Goal: Task Accomplishment & Management: Manage account settings

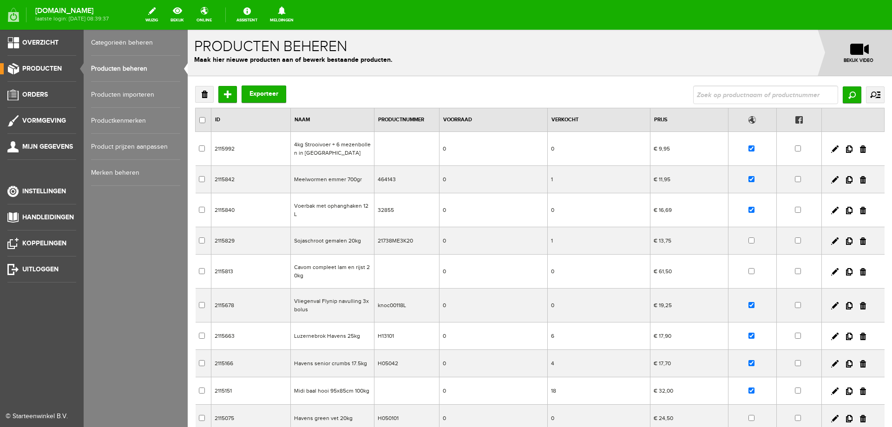
click at [39, 65] on span "Producten" at bounding box center [41, 69] width 39 height 8
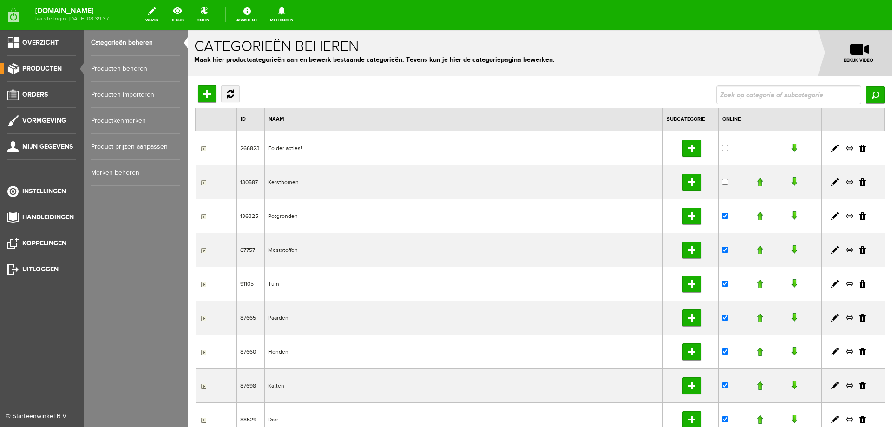
click at [115, 69] on link "Producten beheren" at bounding box center [135, 69] width 89 height 26
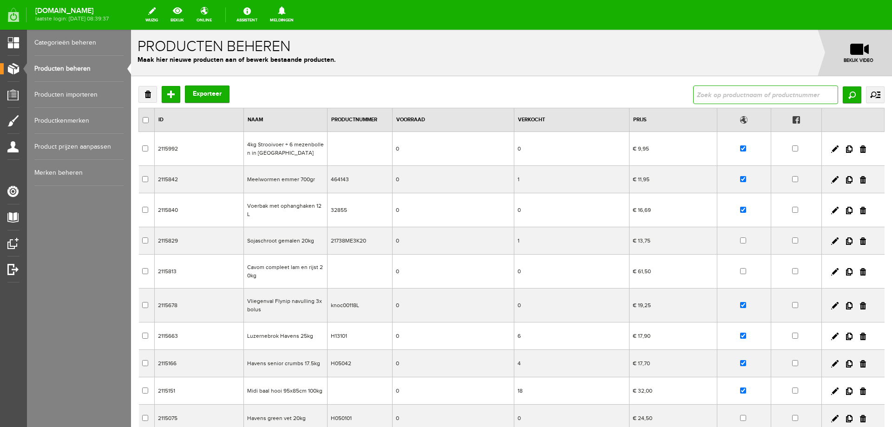
click at [793, 93] on input "text" at bounding box center [765, 94] width 145 height 19
type input "sperwer"
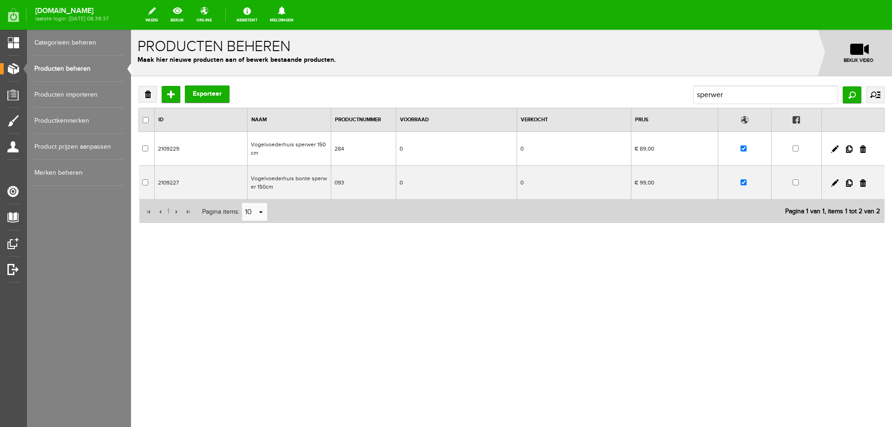
click at [299, 144] on td "Vogelvoederhuis sperwer 150cm" at bounding box center [290, 149] width 84 height 34
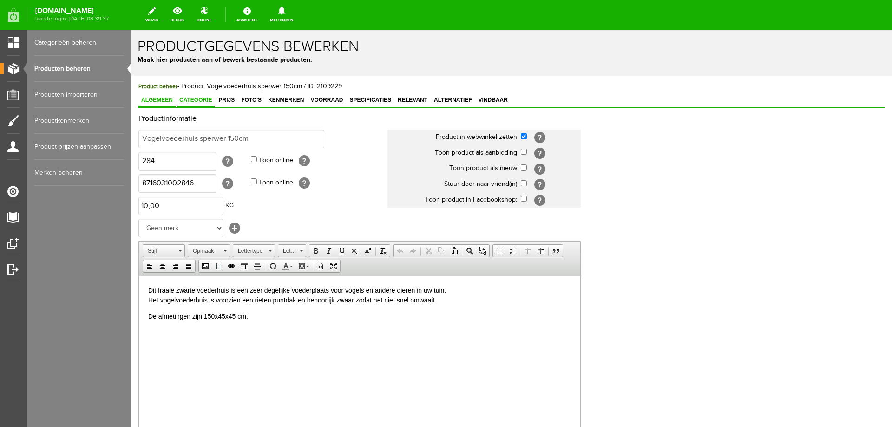
click at [205, 103] on span "Categorie" at bounding box center [196, 100] width 38 height 7
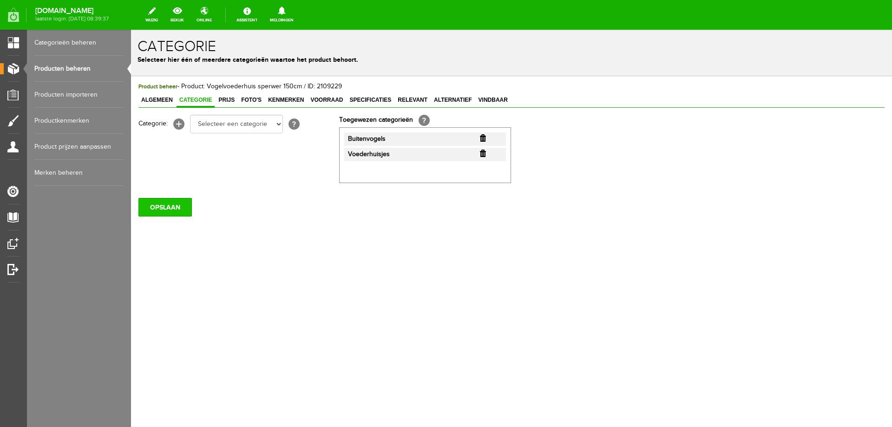
click at [185, 209] on input "OPSLAAN" at bounding box center [164, 207] width 53 height 19
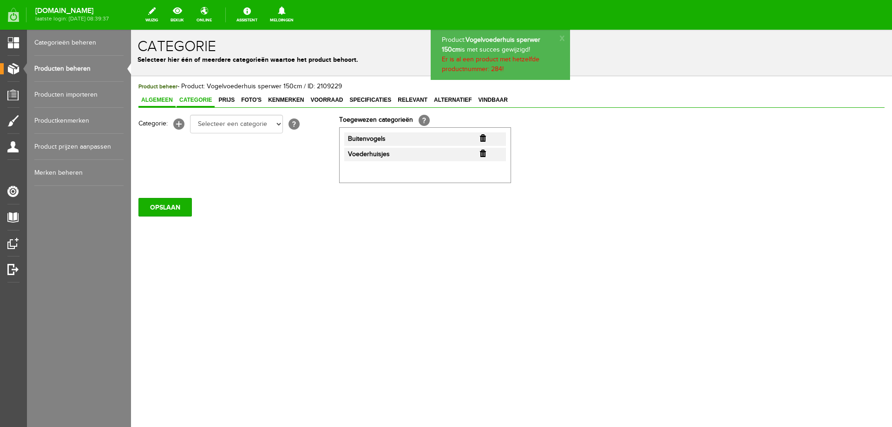
click at [152, 100] on span "Algemeen" at bounding box center [156, 100] width 37 height 7
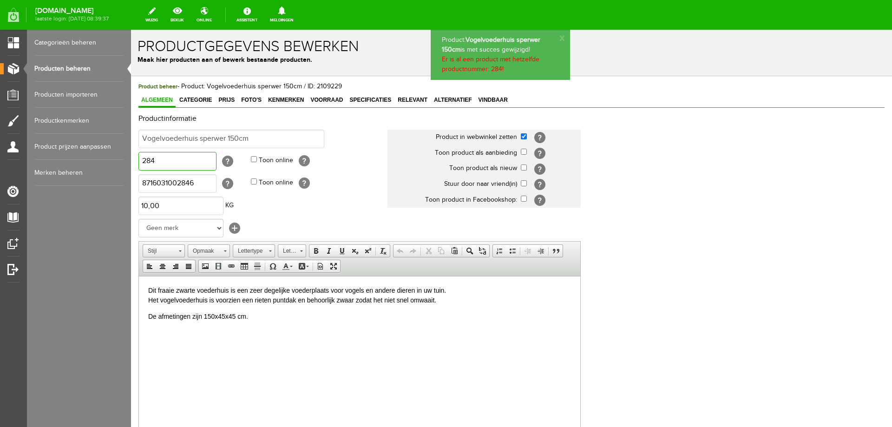
click at [179, 161] on input "284" at bounding box center [177, 161] width 78 height 19
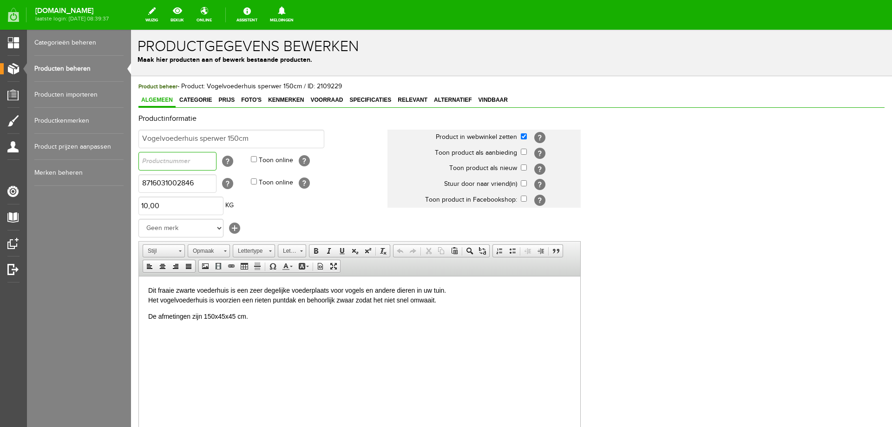
scroll to position [179, 0]
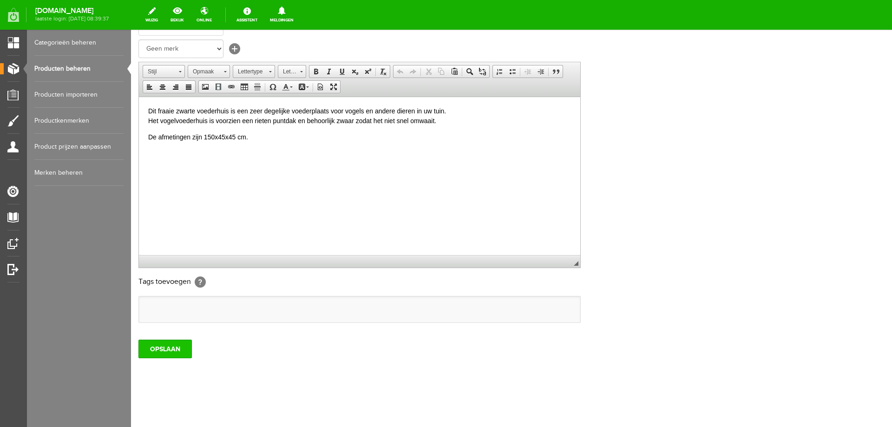
click at [166, 350] on input "OPSLAAN" at bounding box center [164, 349] width 53 height 19
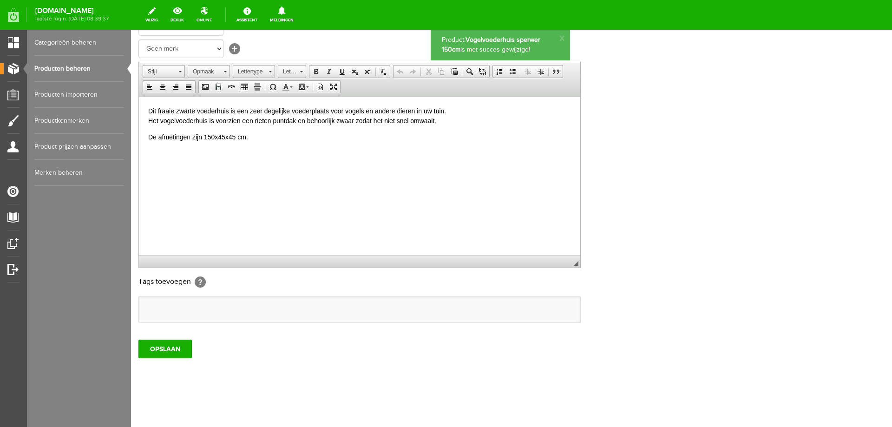
scroll to position [0, 0]
click at [45, 70] on link "Producten beheren" at bounding box center [78, 69] width 89 height 26
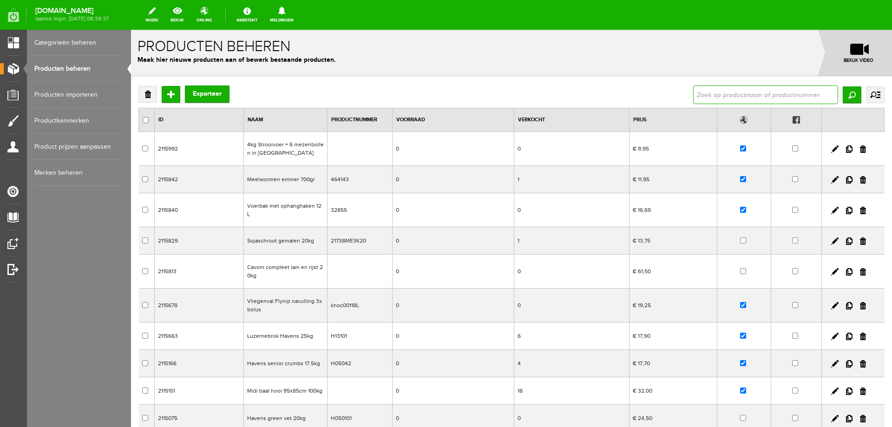
click at [737, 94] on input "text" at bounding box center [765, 94] width 145 height 19
type input "bonte"
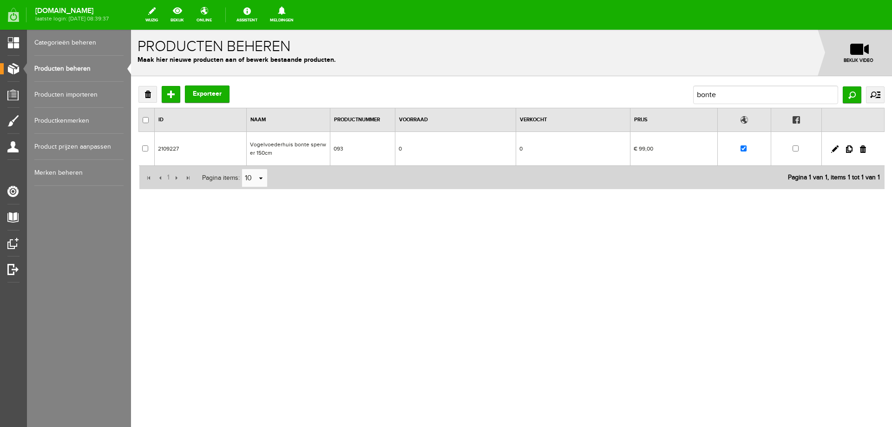
drag, startPoint x: 833, startPoint y: 146, endPoint x: 827, endPoint y: 152, distance: 8.2
click at [833, 146] on link at bounding box center [834, 148] width 7 height 7
checkbox input "true"
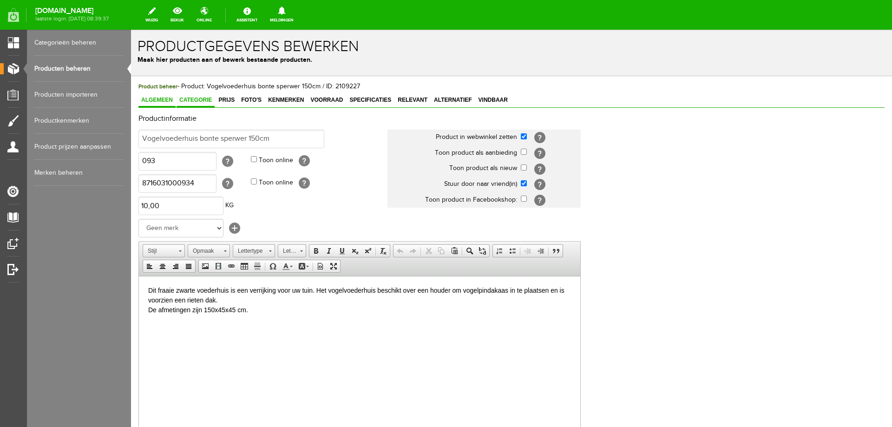
click at [205, 100] on span "Categorie" at bounding box center [196, 100] width 38 height 7
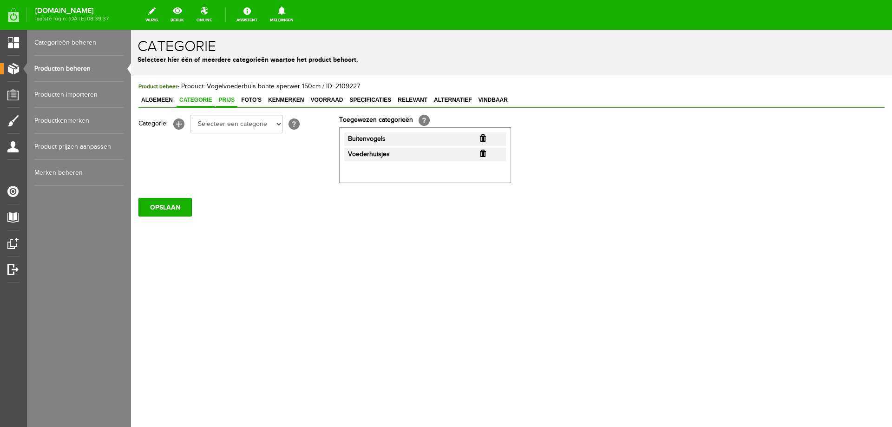
click at [222, 102] on span "Prijs" at bounding box center [227, 100] width 22 height 7
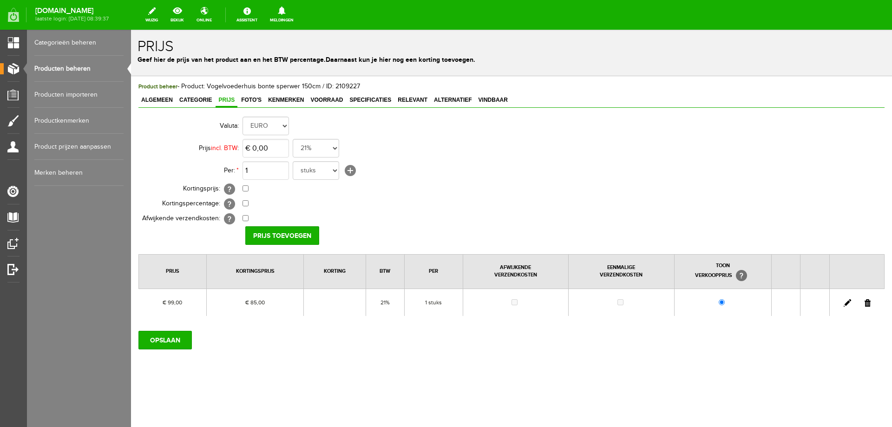
click at [847, 304] on link at bounding box center [846, 302] width 7 height 7
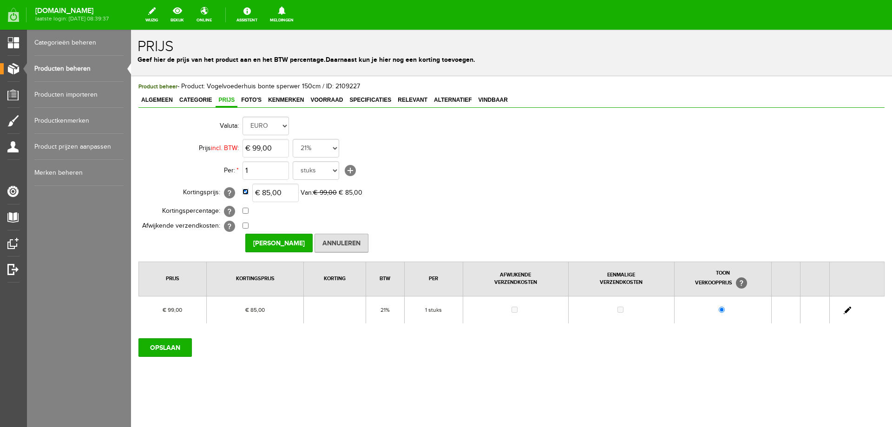
click at [246, 194] on input "checkbox" at bounding box center [245, 192] width 6 height 6
checkbox input "false"
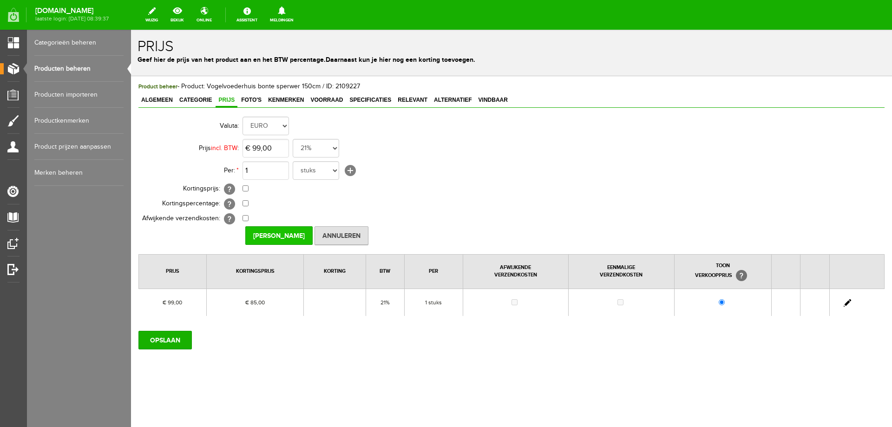
click at [268, 238] on input "[PERSON_NAME]" at bounding box center [278, 235] width 67 height 19
click at [169, 344] on input "OPSLAAN" at bounding box center [164, 340] width 53 height 19
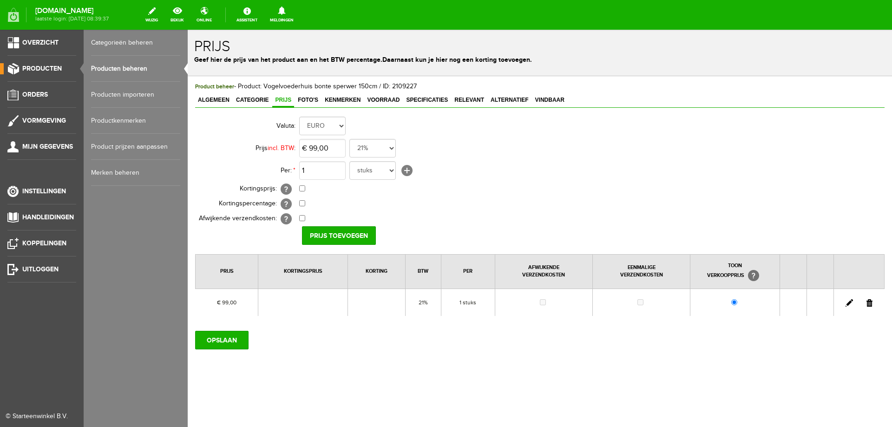
click at [104, 70] on link "Producten beheren" at bounding box center [135, 69] width 89 height 26
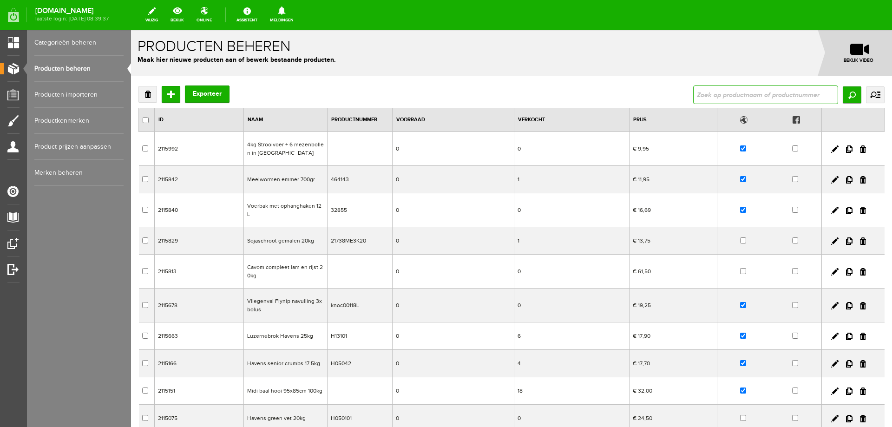
click at [745, 96] on input "text" at bounding box center [765, 94] width 145 height 19
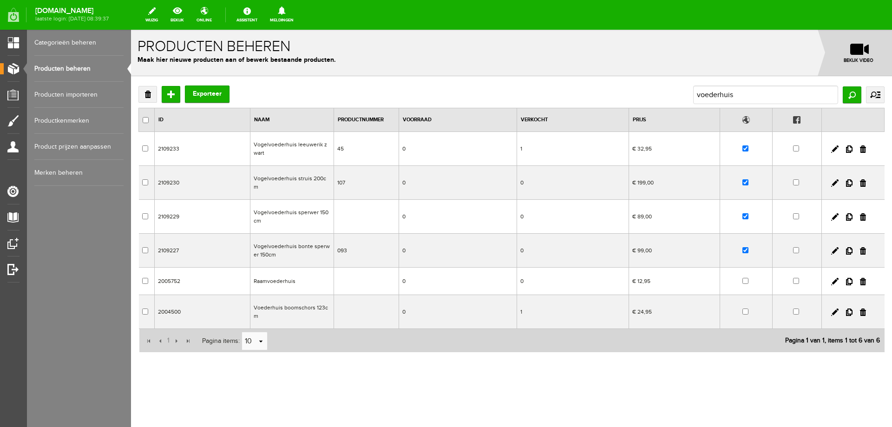
click at [312, 147] on td "Vogelvoederhuis leeuwerik zwart" at bounding box center [292, 149] width 84 height 34
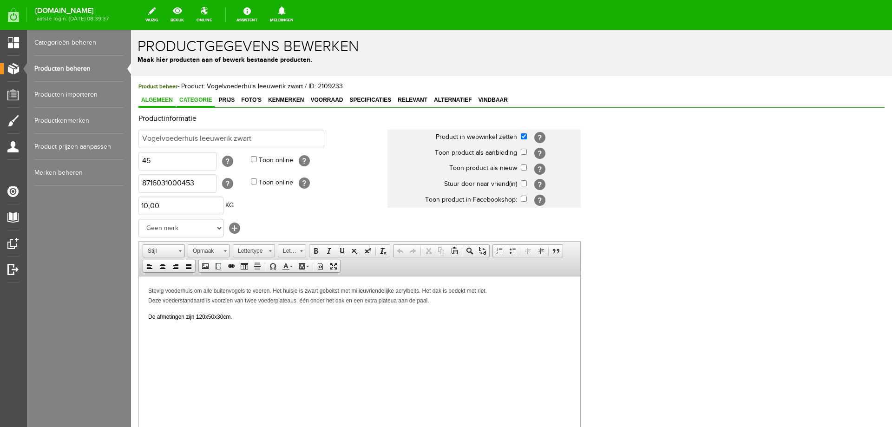
click at [205, 100] on span "Categorie" at bounding box center [196, 100] width 38 height 7
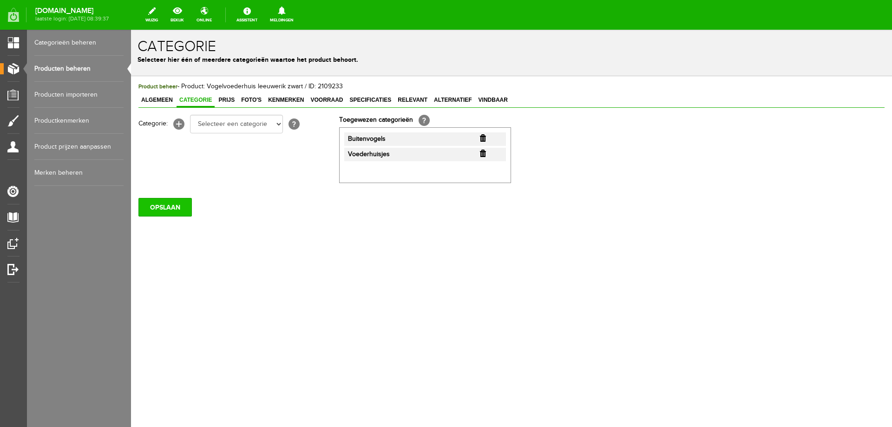
click at [161, 209] on input "OPSLAAN" at bounding box center [164, 207] width 53 height 19
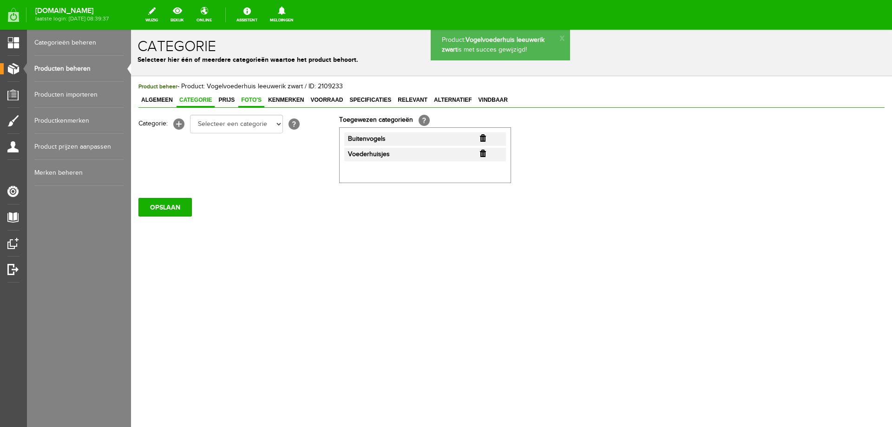
click at [251, 101] on span "Foto's" at bounding box center [251, 100] width 26 height 7
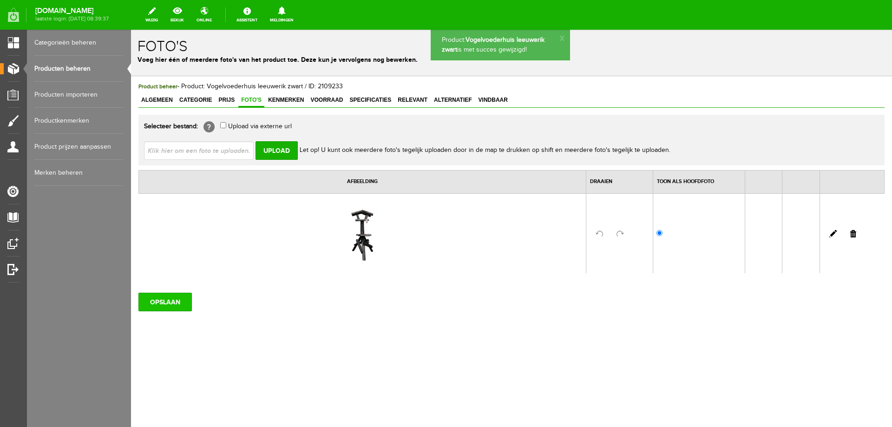
click at [181, 300] on input "OPSLAAN" at bounding box center [164, 302] width 53 height 19
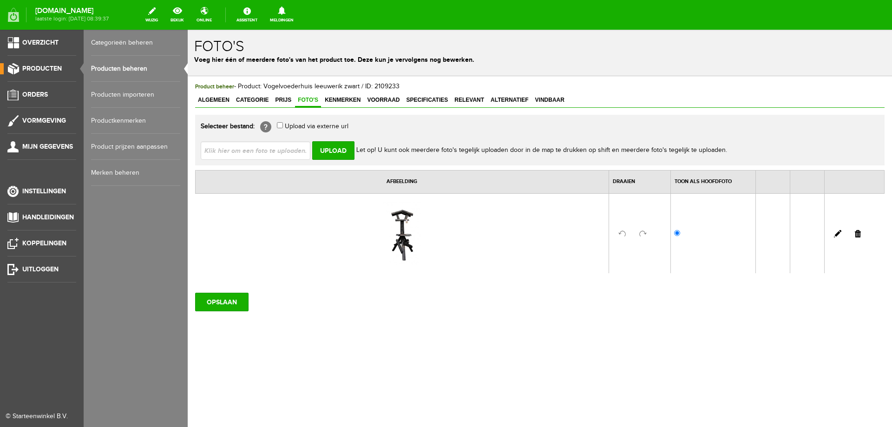
click at [42, 72] on span "Producten" at bounding box center [41, 69] width 39 height 8
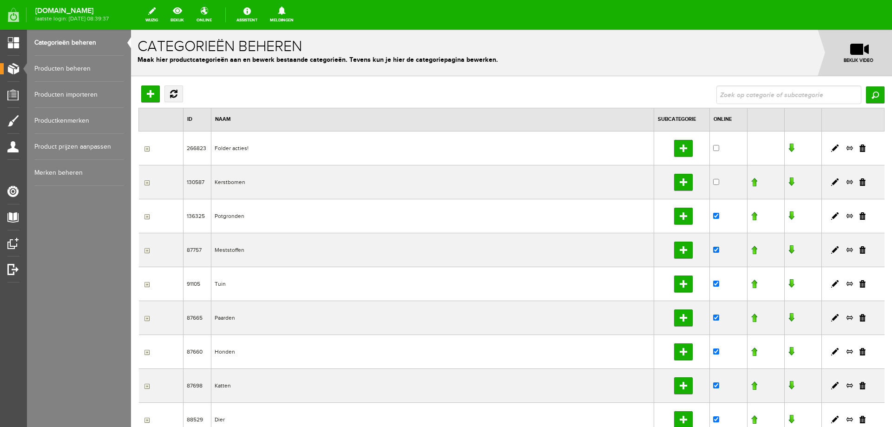
click at [83, 69] on link "Producten beheren" at bounding box center [78, 69] width 89 height 26
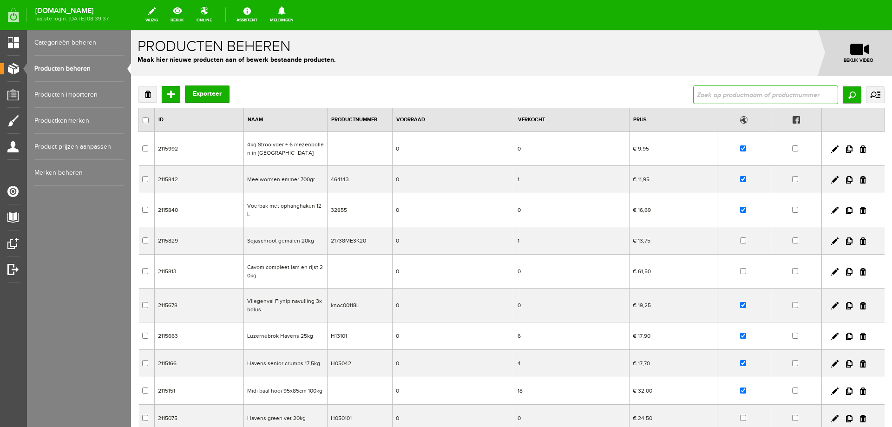
click at [761, 92] on input "text" at bounding box center [765, 94] width 145 height 19
type input "struis"
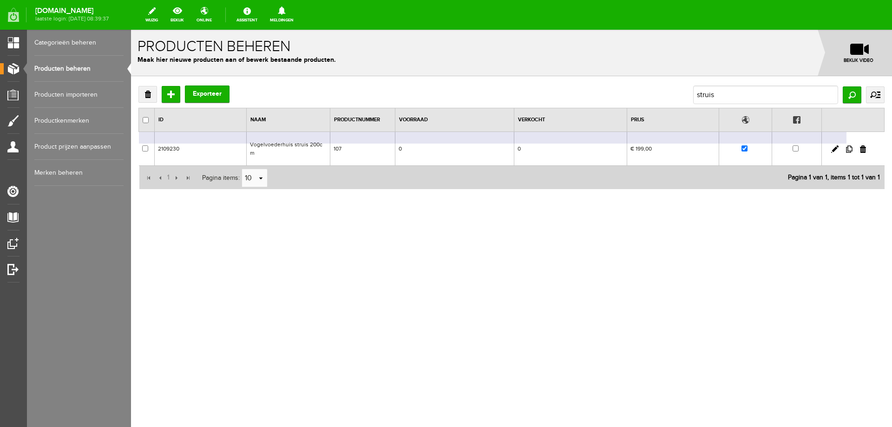
click at [849, 146] on link at bounding box center [849, 148] width 7 height 7
checkbox input "true"
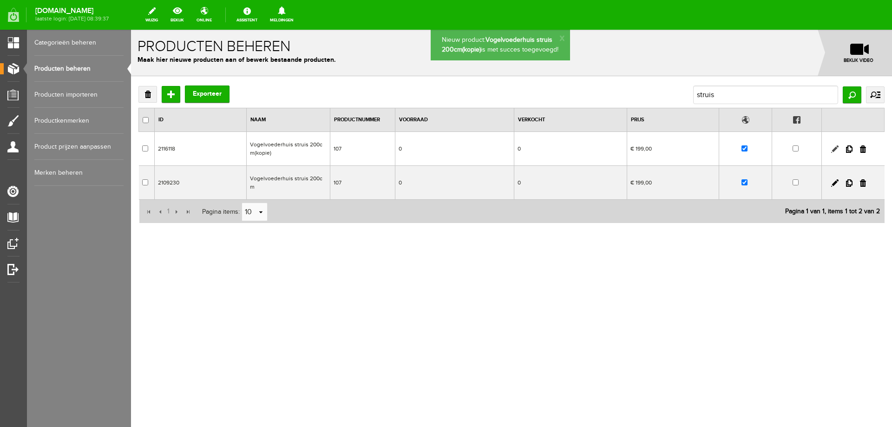
click at [834, 150] on link at bounding box center [834, 148] width 7 height 7
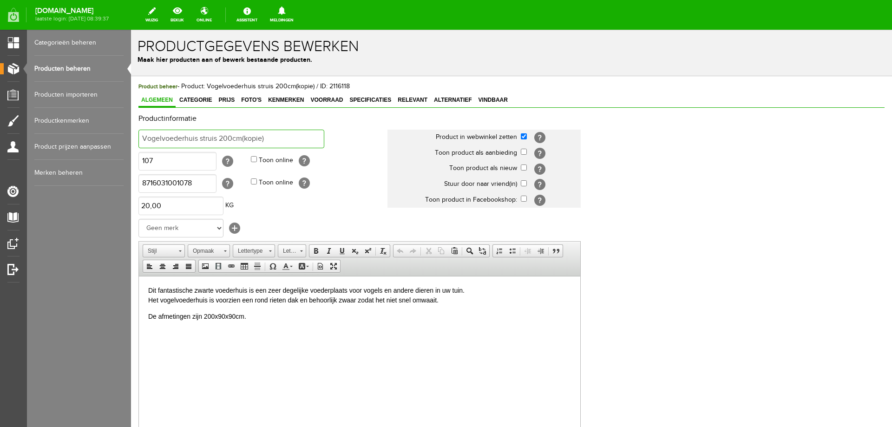
drag, startPoint x: 219, startPoint y: 138, endPoint x: 300, endPoint y: 138, distance: 80.8
click at [300, 138] on input "Vogelvoederhuis struis 200cm(kopie)" at bounding box center [231, 139] width 186 height 19
paste input "35x115x115cm"
type input "Vogelvoederhuis struis 235x115x115cm"
click at [174, 162] on input "107" at bounding box center [177, 161] width 78 height 19
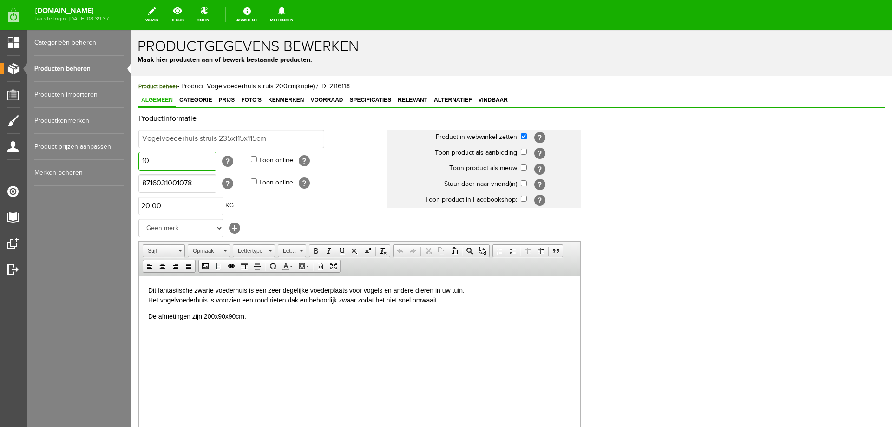
type input "1"
type input "286"
click at [189, 182] on input "8716031001078" at bounding box center [177, 183] width 78 height 19
click at [196, 185] on input "8716031001078" at bounding box center [177, 183] width 78 height 19
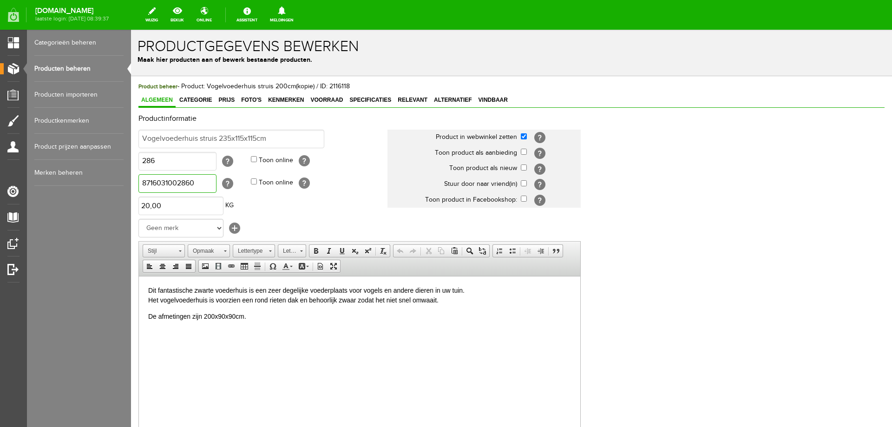
type input "8716031002860"
click at [192, 208] on input "20" at bounding box center [180, 205] width 85 height 19
type input "25,00"
click at [234, 330] on html "Dit fantastische zwarte voederhuis is een zeer degelijke voederplaats voor voge…" at bounding box center [359, 303] width 441 height 54
click at [149, 287] on span "Dit fantastische zwarte voederhuis is een zeer degelijke voederplaats voor voge…" at bounding box center [306, 294] width 316 height 17
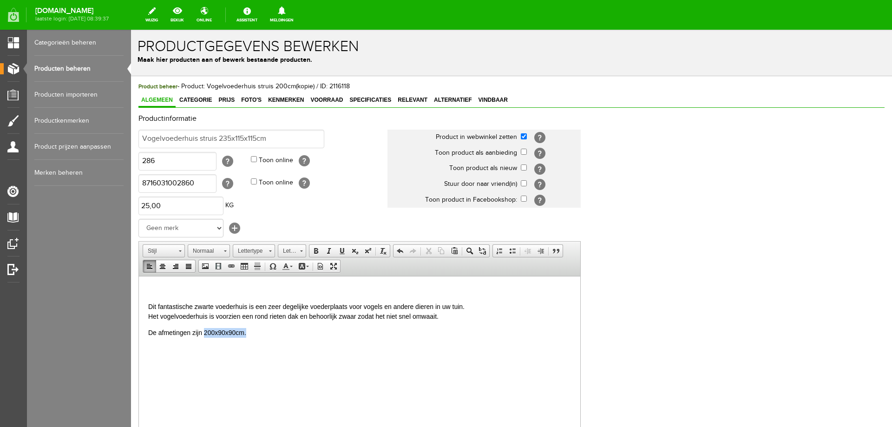
drag, startPoint x: 204, startPoint y: 329, endPoint x: 248, endPoint y: 329, distance: 43.7
click at [248, 329] on p "De afmetingen zijn 200x90x90cm." at bounding box center [359, 332] width 423 height 10
paste body
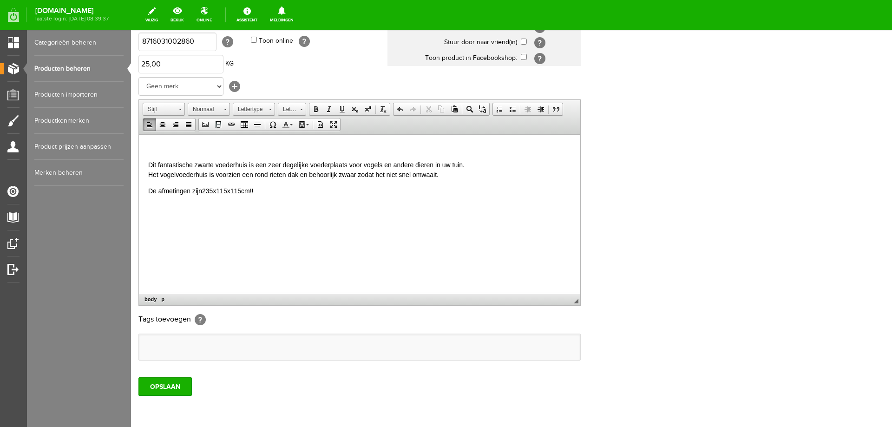
scroll to position [142, 0]
click at [150, 142] on html "Dit fantastische zwarte voederhuis is een zeer degelijke voederplaats voor voge…" at bounding box center [359, 169] width 441 height 71
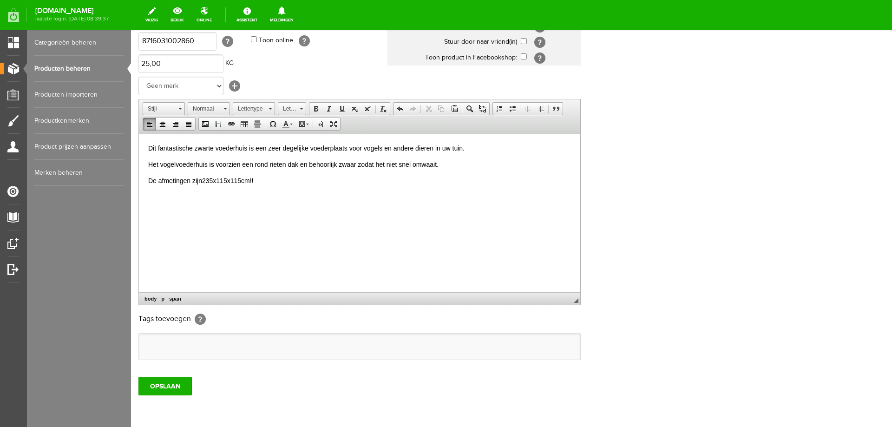
click at [216, 146] on span "Dit fantastische zwarte voederhuis is een zeer degelijke voederplaats voor voge…" at bounding box center [306, 147] width 316 height 7
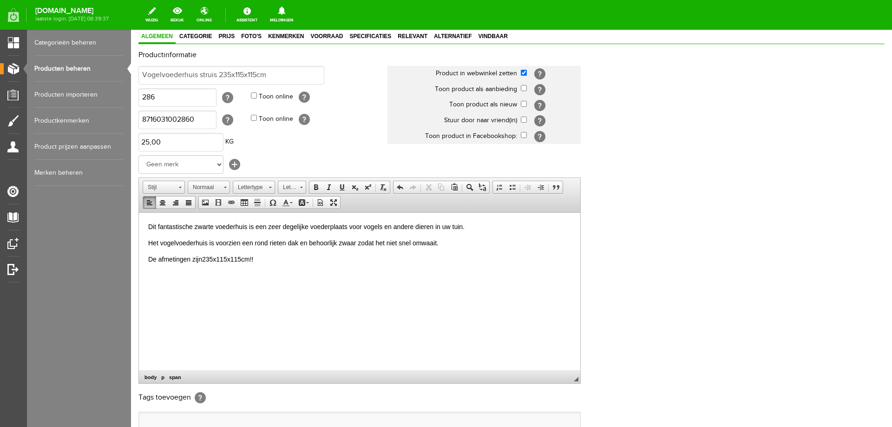
scroll to position [49, 0]
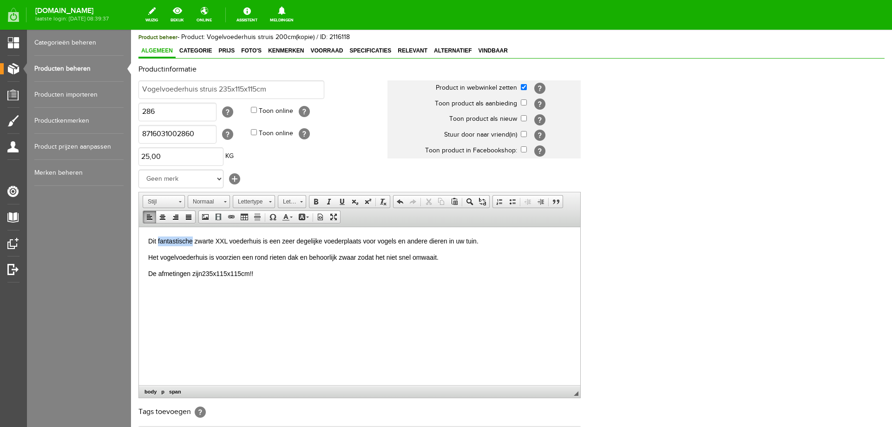
drag, startPoint x: 157, startPoint y: 240, endPoint x: 192, endPoint y: 241, distance: 34.4
click at [192, 241] on span "Dit fantastische zwarte XXL voederhuis is een zeer degelijke voederplaats voor …" at bounding box center [313, 240] width 330 height 7
click at [272, 242] on span "Dit indrukwekkende zwarte XXL voederhuis is een zeer degelijke voederplaats voo…" at bounding box center [319, 240] width 342 height 7
click at [273, 242] on span "Dit indrukwekkende zwarte XXL voederhuis is een zeer degelijke voederplaats voo…" at bounding box center [319, 240] width 342 height 7
drag, startPoint x: 352, startPoint y: 239, endPoint x: 378, endPoint y: 242, distance: 26.2
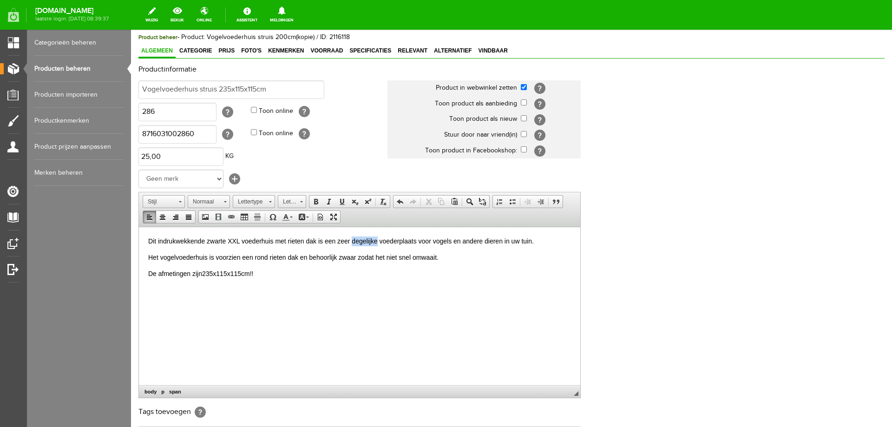
click at [378, 242] on span "Dit indrukwekkende zwarte XXL voederhuis met rieten dak is een zeer degelijke v…" at bounding box center [341, 240] width 386 height 7
click at [349, 244] on span "Dit indrukwekkende zwarte XXL voederhuis met rieten dak is een zeer degelijke v…" at bounding box center [341, 240] width 386 height 7
drag, startPoint x: 349, startPoint y: 242, endPoint x: 337, endPoint y: 242, distance: 12.1
click at [337, 242] on span "Dit indrukwekkende zwarte XXL voederhuis met rieten dak is een zeer degelijke v…" at bounding box center [341, 240] width 386 height 7
drag, startPoint x: 209, startPoint y: 256, endPoint x: 299, endPoint y: 256, distance: 89.6
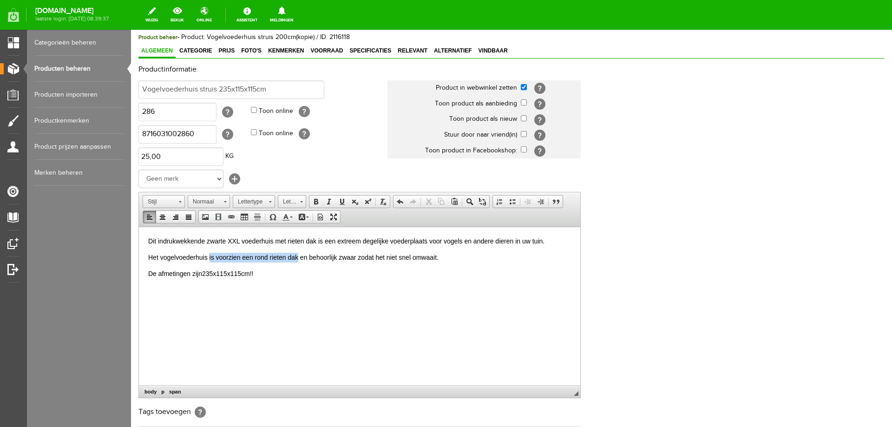
click at [299, 256] on span "Het vogelvoederhuis is voorzien een rond rieten dak en behoorlijk zwaar zodat h…" at bounding box center [293, 256] width 290 height 7
click at [265, 257] on span "Het vogelvoederhuis behandeld met een acrylbeits en behoorlijk zwaar zodat het …" at bounding box center [291, 256] width 286 height 7
click at [356, 257] on span "Het vogelvoederhuis behandeld met een milieuvriendelijke acrylbeits en behoorli…" at bounding box center [317, 256] width 338 height 7
click at [204, 275] on p "De afmetingen zijn 235x115x115cm !!" at bounding box center [359, 273] width 423 height 10
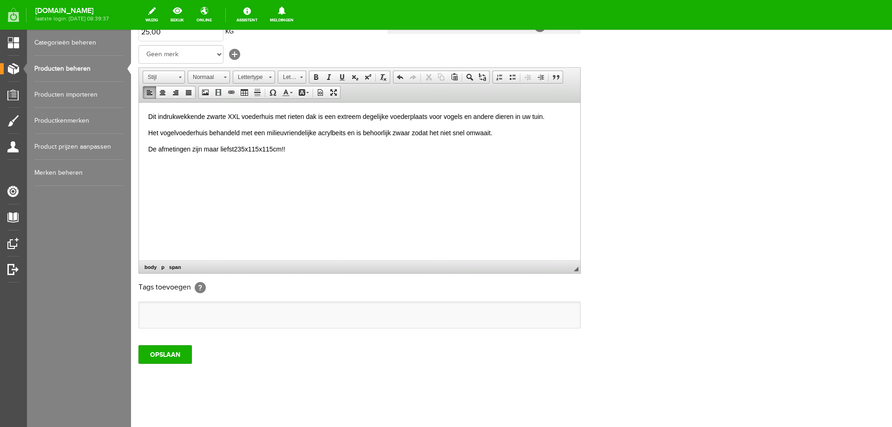
scroll to position [179, 0]
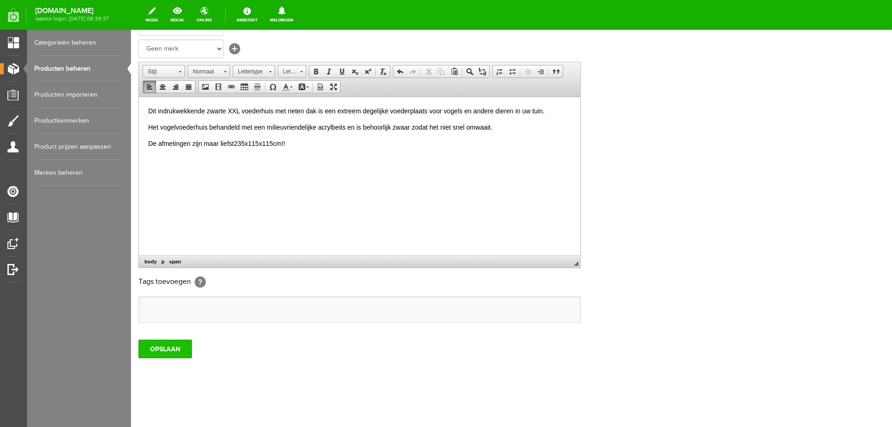
click at [187, 353] on input "OPSLAAN" at bounding box center [164, 349] width 53 height 19
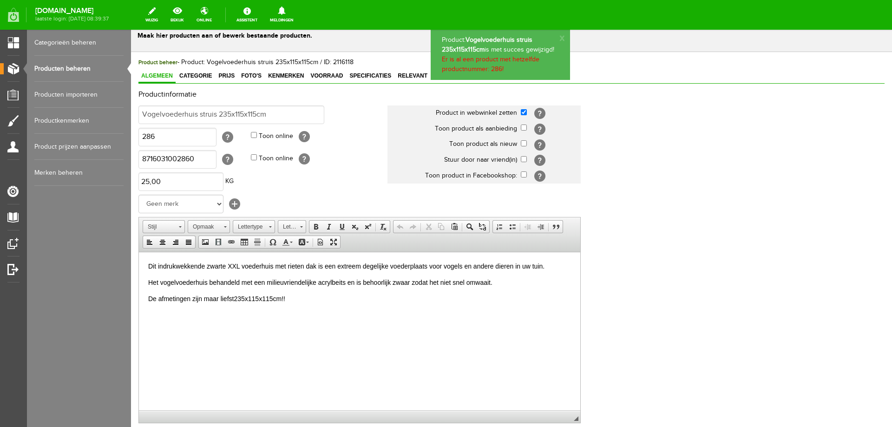
scroll to position [0, 0]
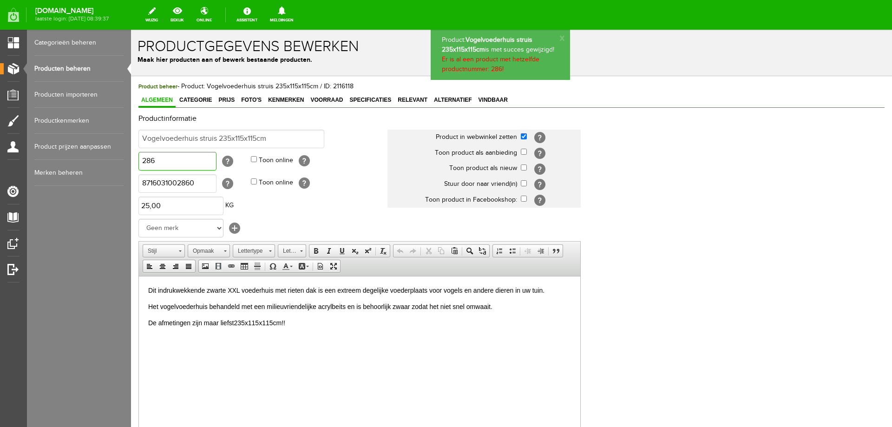
click at [188, 166] on input "286" at bounding box center [177, 161] width 78 height 19
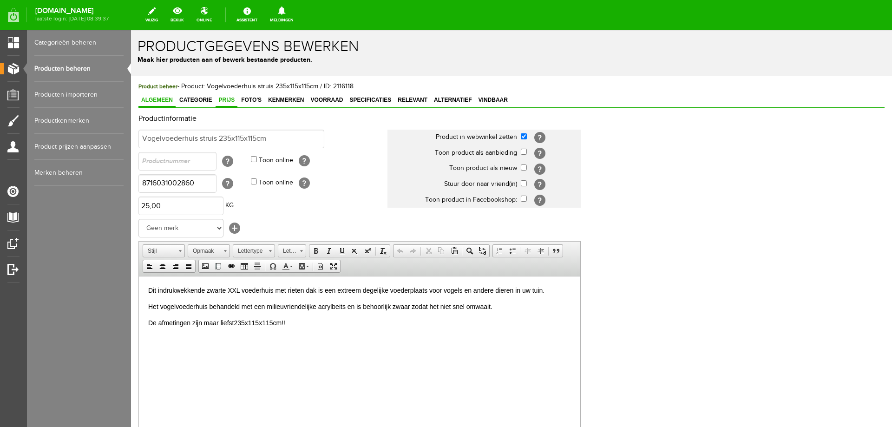
click at [226, 102] on span "Prijs" at bounding box center [227, 100] width 22 height 7
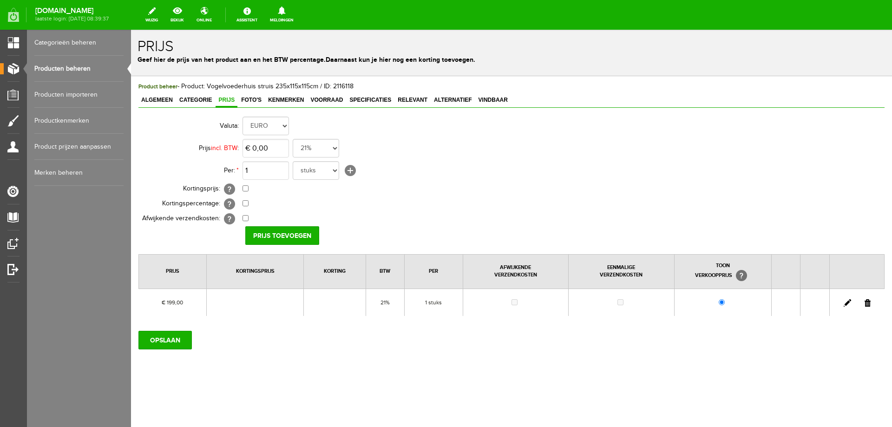
click at [845, 303] on link at bounding box center [846, 302] width 7 height 7
click at [273, 151] on input "199" at bounding box center [265, 148] width 46 height 19
type input "€ 299,00"
click at [279, 232] on input "[PERSON_NAME]" at bounding box center [278, 235] width 67 height 19
click at [179, 339] on input "OPSLAAN" at bounding box center [164, 340] width 53 height 19
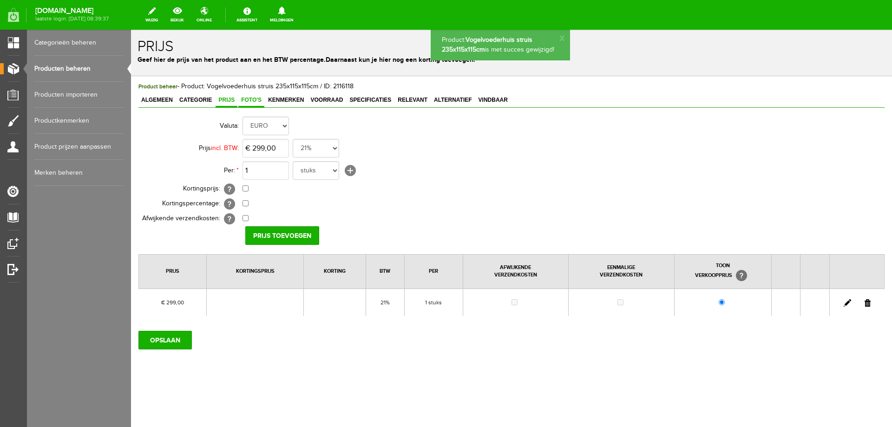
click at [248, 103] on span "Foto's" at bounding box center [251, 100] width 26 height 7
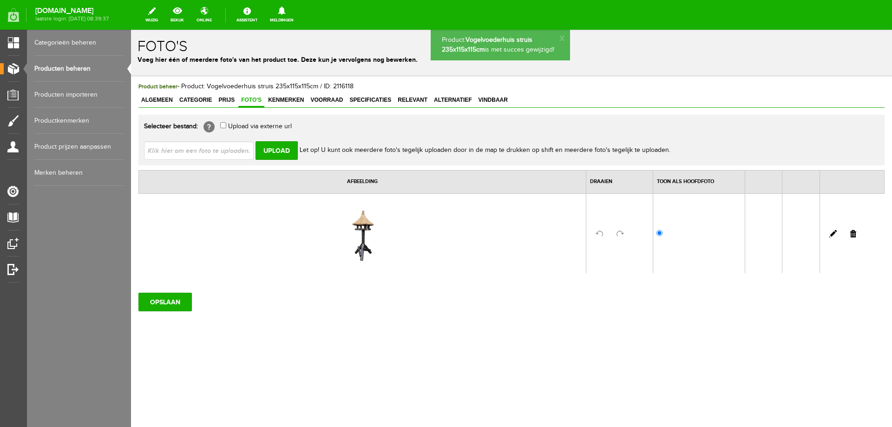
click at [221, 148] on input "file" at bounding box center [202, 150] width 117 height 18
type input "C:\fakepath\Vogelvoederhuis XXL.jpg"
type input "Vogelvoederhuis XXL.jpg"
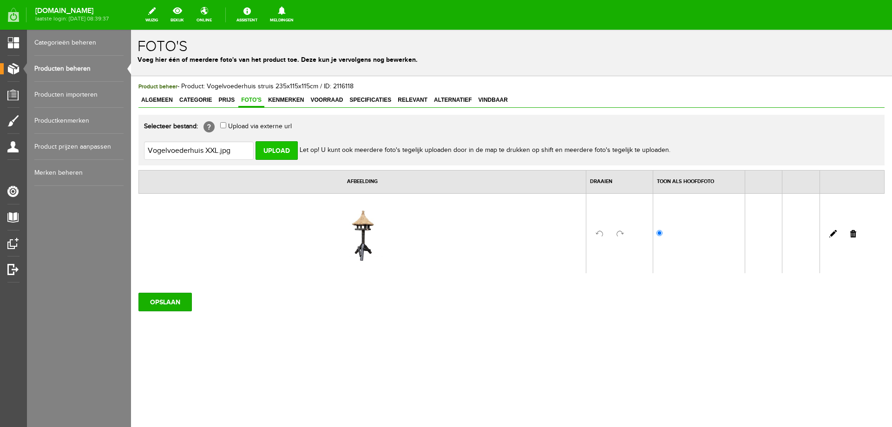
click at [288, 148] on input "Upload" at bounding box center [276, 150] width 42 height 19
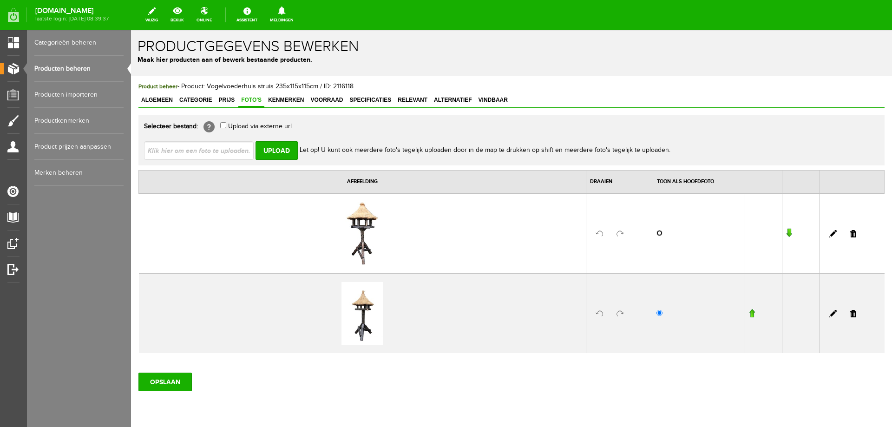
click at [656, 233] on input "radio" at bounding box center [659, 233] width 6 height 6
radio input "true"
click at [850, 313] on link at bounding box center [853, 313] width 6 height 7
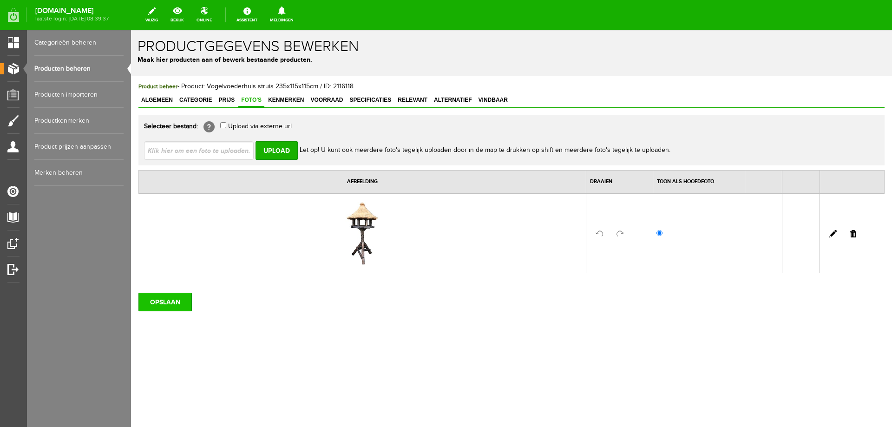
click at [157, 300] on input "OPSLAAN" at bounding box center [164, 302] width 53 height 19
drag, startPoint x: 207, startPoint y: 84, endPoint x: 315, endPoint y: 88, distance: 108.3
click at [315, 88] on span "Product beheer - Product: Vogelvoederhuis struis 235x115x115cm / ID: 2116118" at bounding box center [245, 86] width 215 height 7
copy span "Vogelvoederhuis struis 235x115x115cm"
click at [486, 102] on span "Vindbaar" at bounding box center [493, 100] width 35 height 7
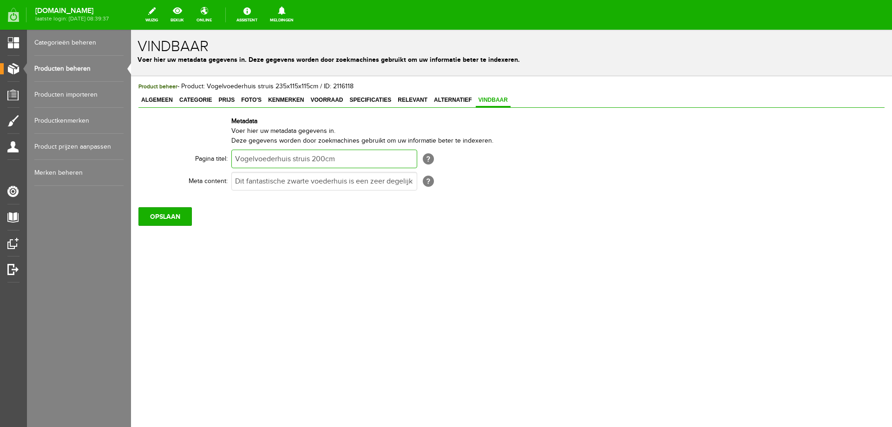
click at [284, 155] on input "Vogelvoederhuis struis 200cm" at bounding box center [324, 159] width 186 height 19
paste input "35x115x115"
type input "Vogelvoederhuis struis 235x115x115cm"
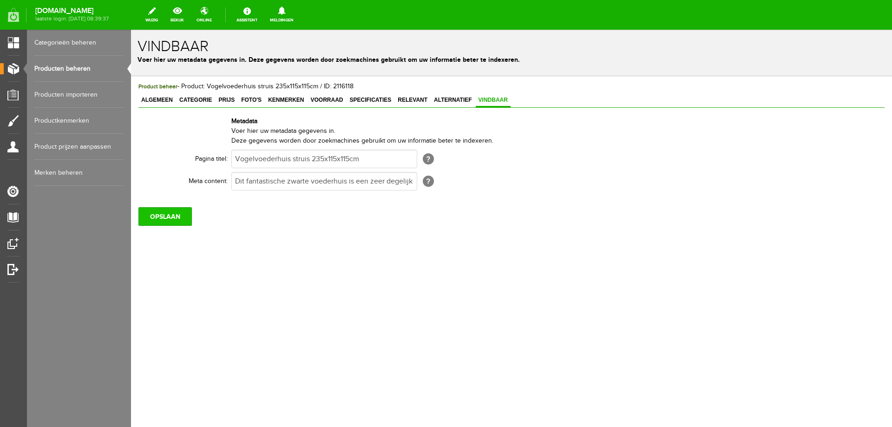
click at [178, 215] on input "OPSLAAN" at bounding box center [164, 216] width 53 height 19
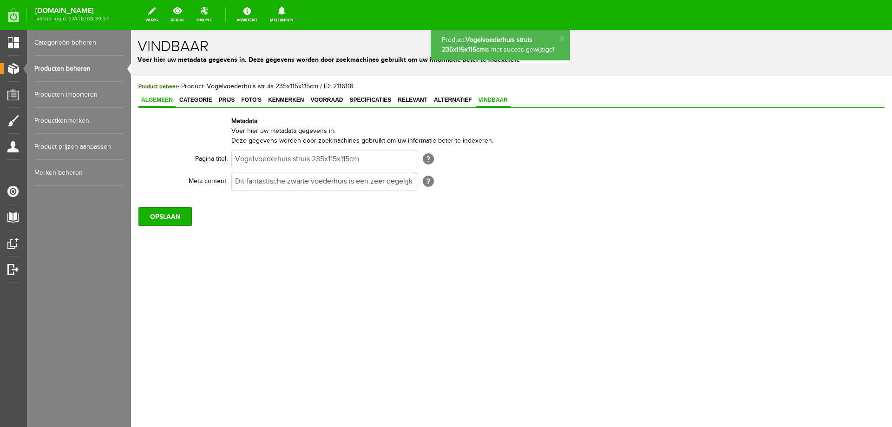
click at [161, 99] on span "Algemeen" at bounding box center [156, 100] width 37 height 7
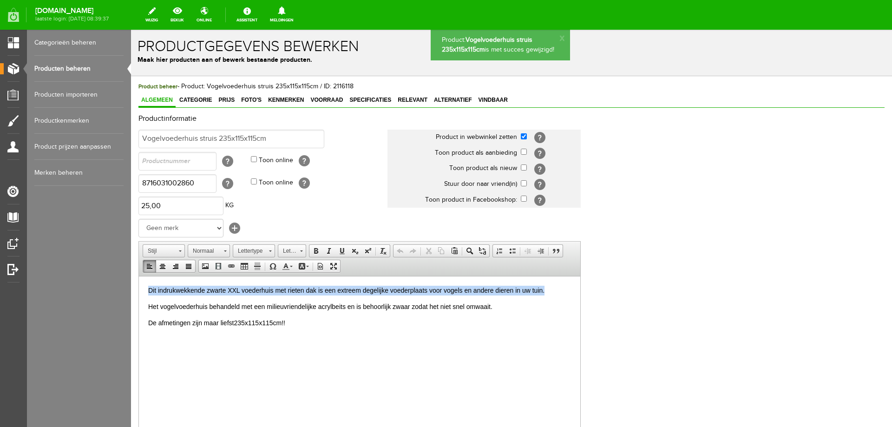
drag, startPoint x: 147, startPoint y: 290, endPoint x: 548, endPoint y: 277, distance: 400.6
click at [548, 277] on html "Dit indrukwekkende zwarte XXL voederhuis met rieten dak is een extreem degelijk…" at bounding box center [359, 306] width 441 height 61
copy span "Dit indrukwekkende zwarte XXL voederhuis met rieten dak is een extreem degelijk…"
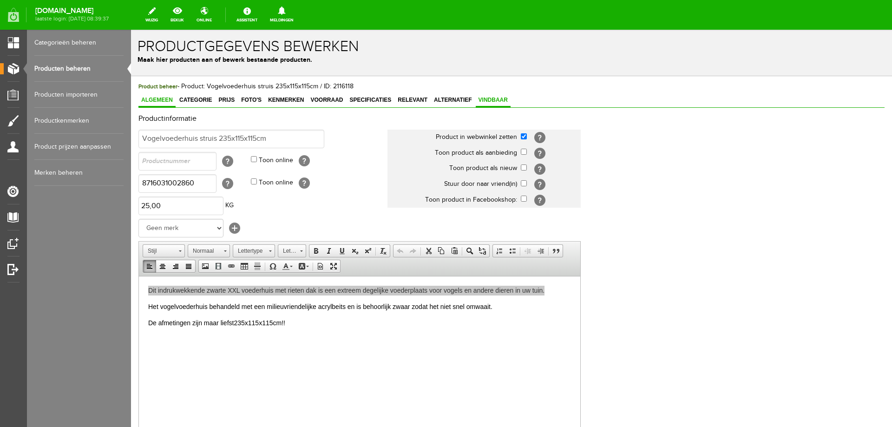
click at [497, 106] on link "Vindbaar" at bounding box center [493, 100] width 35 height 13
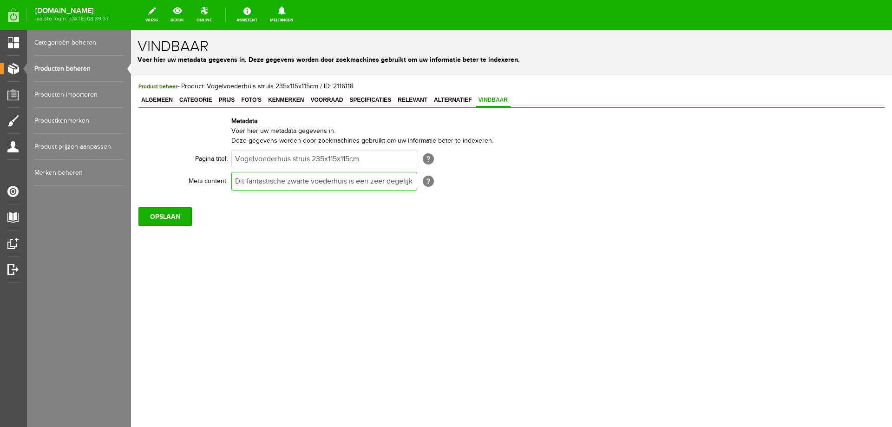
click at [380, 184] on input "Dit fantastische zwarte voederhuis is een zeer degelijke voederplaats voor voge…" at bounding box center [324, 181] width 186 height 19
paste input "indrukwekkende zwarte XXL voederhuis met rieten dak is een extreem"
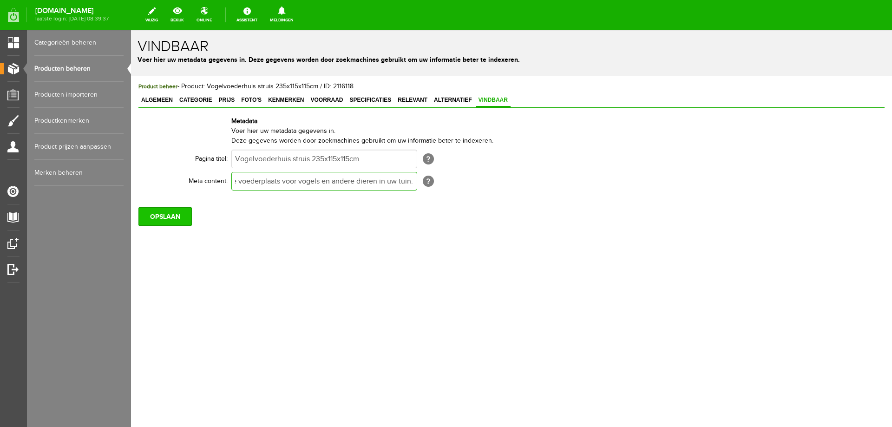
type input "Dit indrukwekkende zwarte XXL voederhuis met rieten dak is een extreem degelijk…"
click at [181, 219] on input "OPSLAAN" at bounding box center [164, 216] width 53 height 19
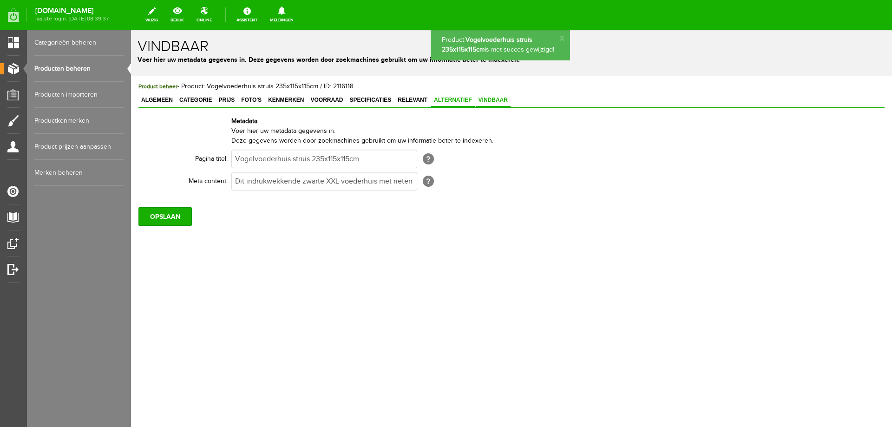
click at [443, 101] on span "Alternatief" at bounding box center [453, 100] width 44 height 7
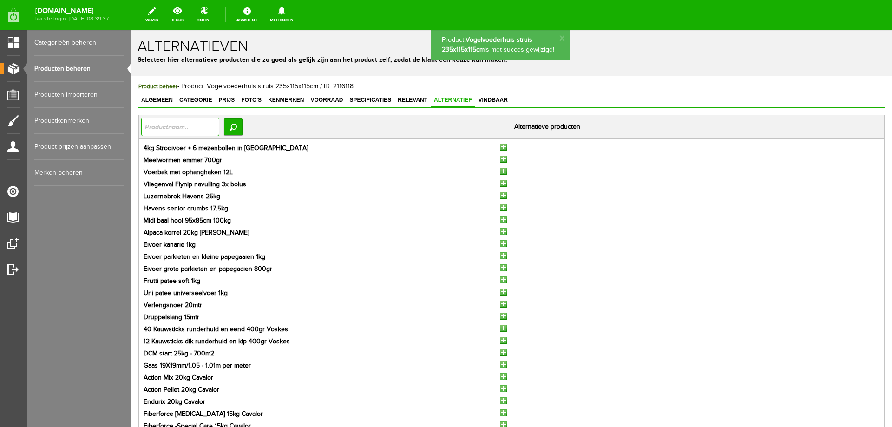
click at [219, 128] on input "text" at bounding box center [180, 127] width 78 height 19
type input "struis"
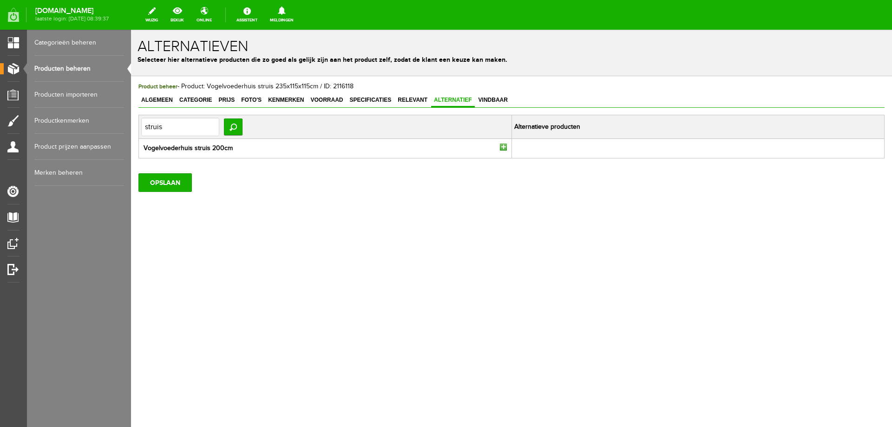
click at [504, 147] on input "button" at bounding box center [503, 147] width 7 height 7
click at [177, 182] on input "OPSLAAN" at bounding box center [164, 182] width 53 height 19
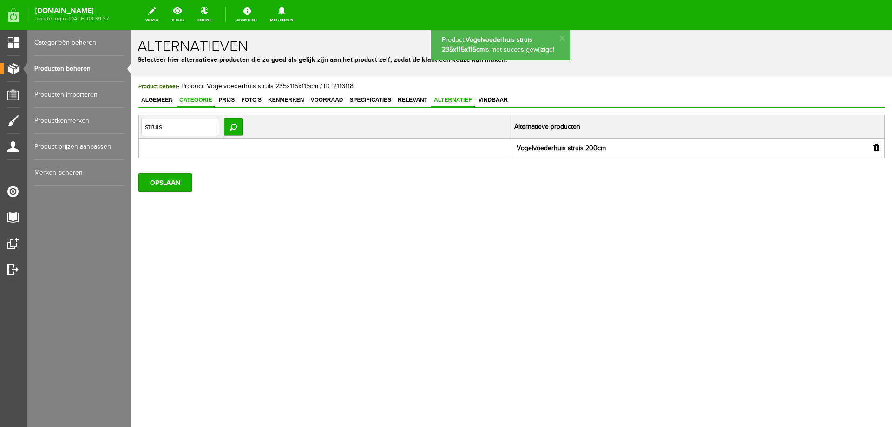
click at [207, 101] on span "Categorie" at bounding box center [196, 100] width 38 height 7
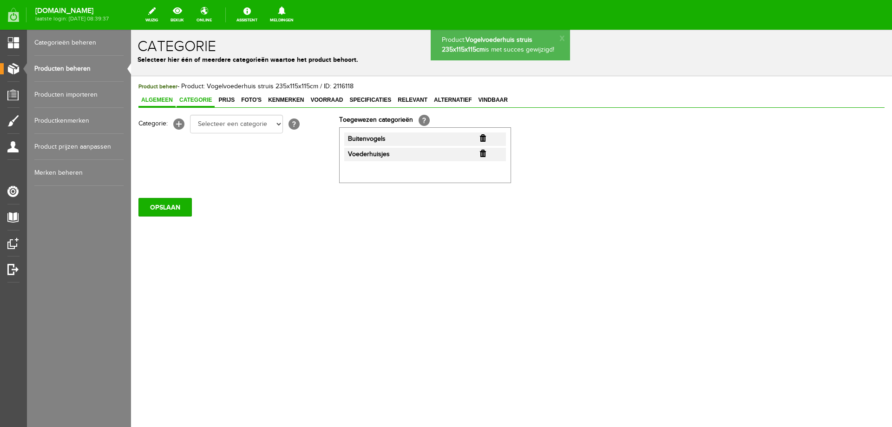
click at [166, 102] on span "Algemeen" at bounding box center [156, 100] width 37 height 7
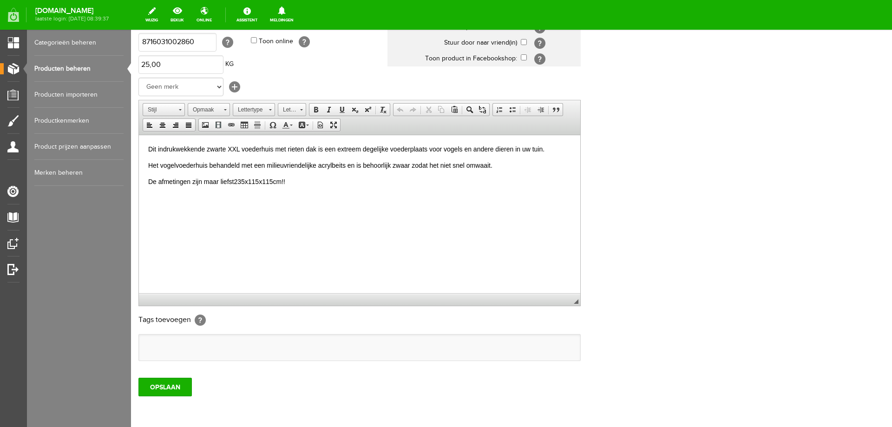
scroll to position [179, 0]
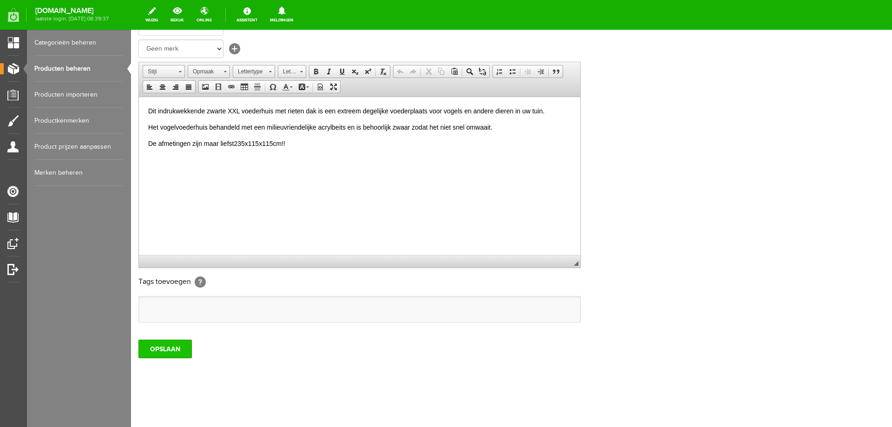
click at [162, 348] on input "OPSLAAN" at bounding box center [164, 349] width 53 height 19
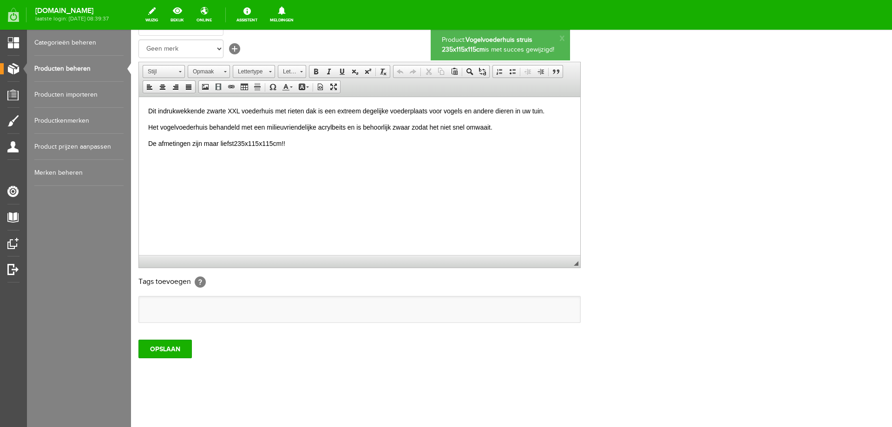
scroll to position [0, 0]
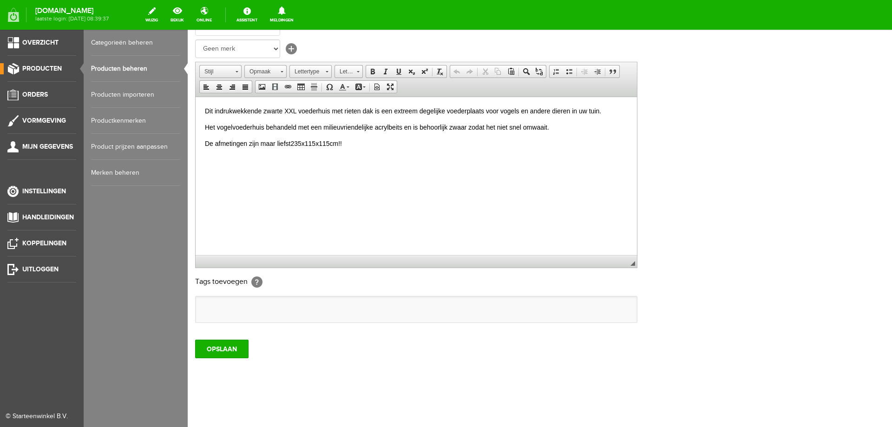
click at [106, 70] on link "Producten beheren" at bounding box center [135, 69] width 89 height 26
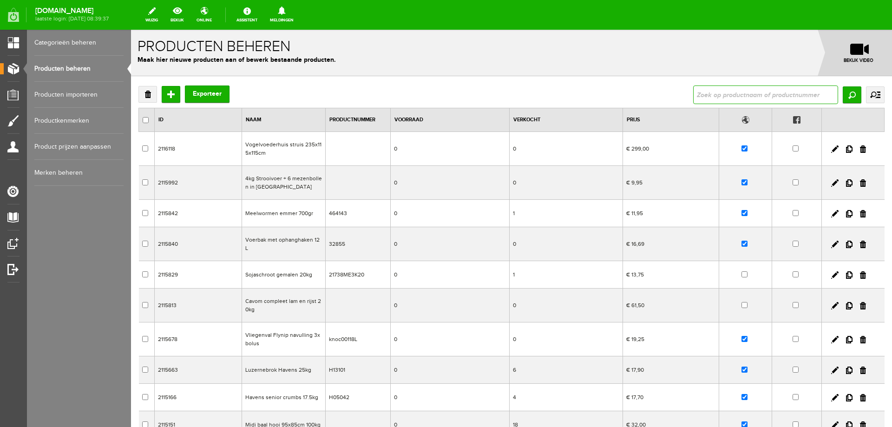
click at [787, 96] on input "text" at bounding box center [765, 94] width 145 height 19
type input "struis"
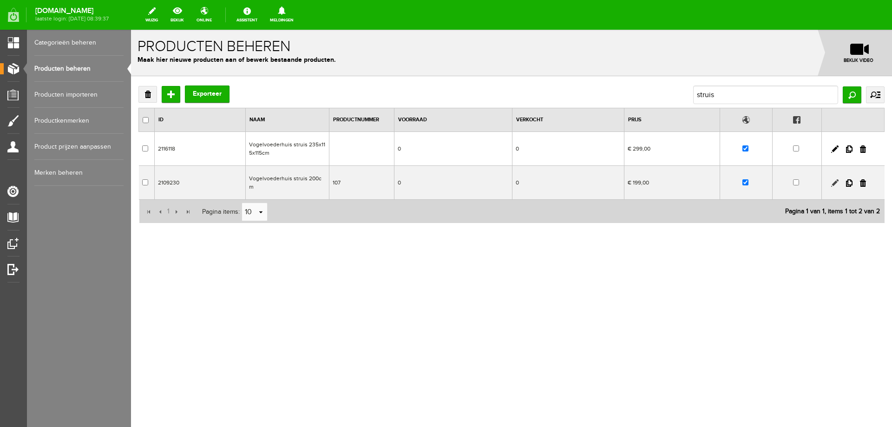
click at [832, 179] on link at bounding box center [834, 182] width 7 height 7
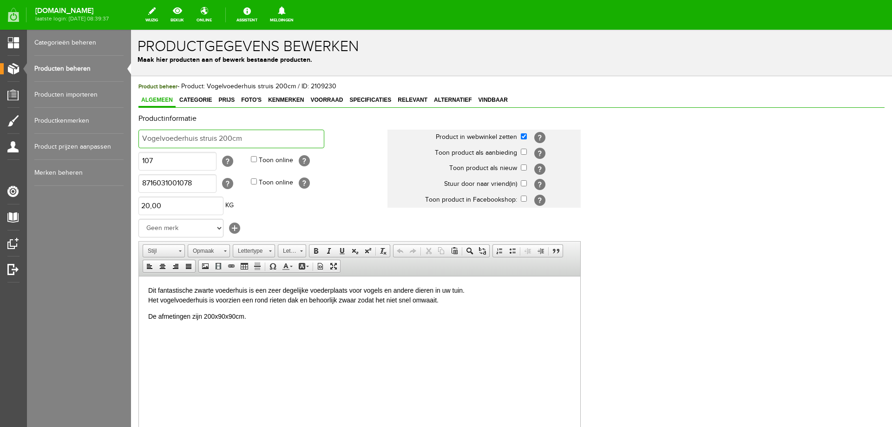
click at [240, 137] on input "Vogelvoederhuis struis 200cm" at bounding box center [231, 139] width 186 height 19
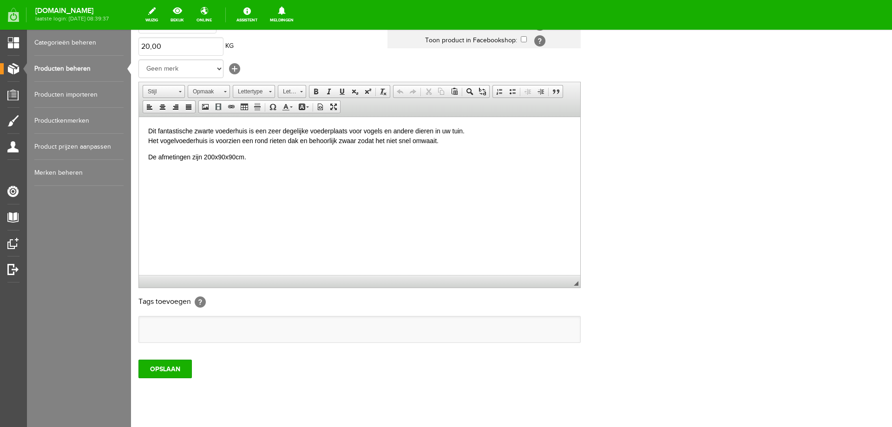
scroll to position [179, 0]
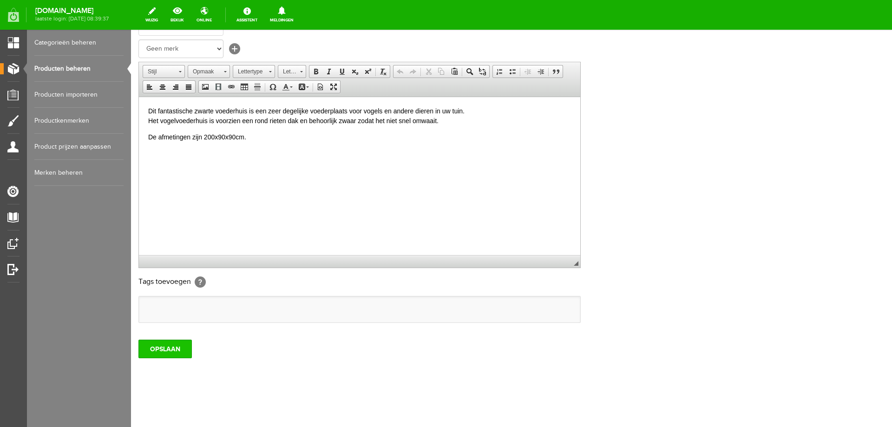
type input "Vogelvoederhuis struis 200x90x90cm"
click at [163, 351] on input "OPSLAAN" at bounding box center [164, 349] width 53 height 19
